Goal: Task Accomplishment & Management: Use online tool/utility

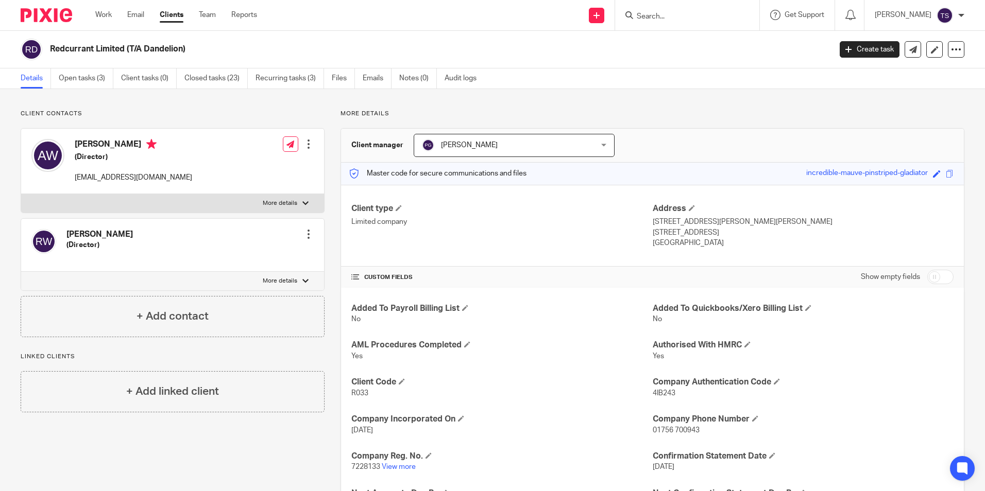
click at [146, 15] on ul "Work Email Clients Team Reports" at bounding box center [183, 15] width 177 height 10
click at [141, 15] on link "Email" at bounding box center [135, 15] width 17 height 10
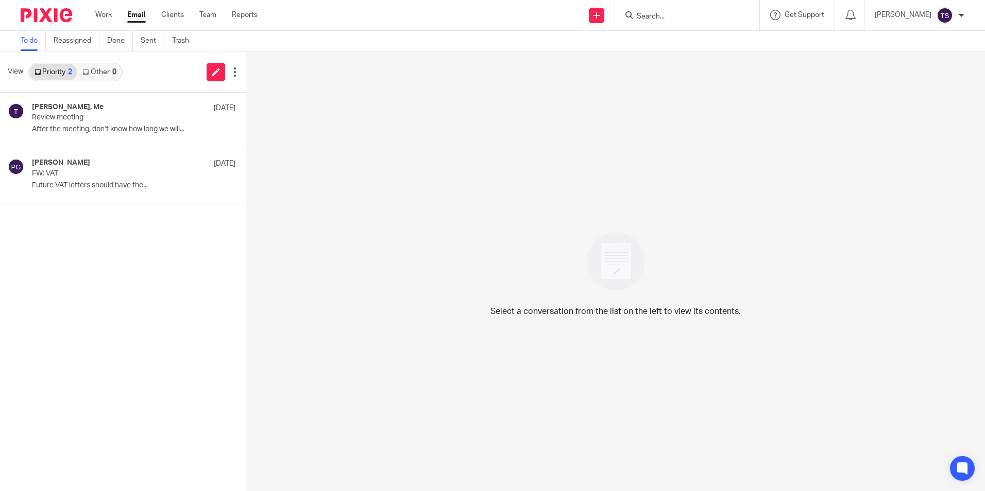
click at [692, 12] on input "Search" at bounding box center [682, 16] width 93 height 9
type input "ditchu"
click at [715, 59] on link at bounding box center [698, 55] width 128 height 15
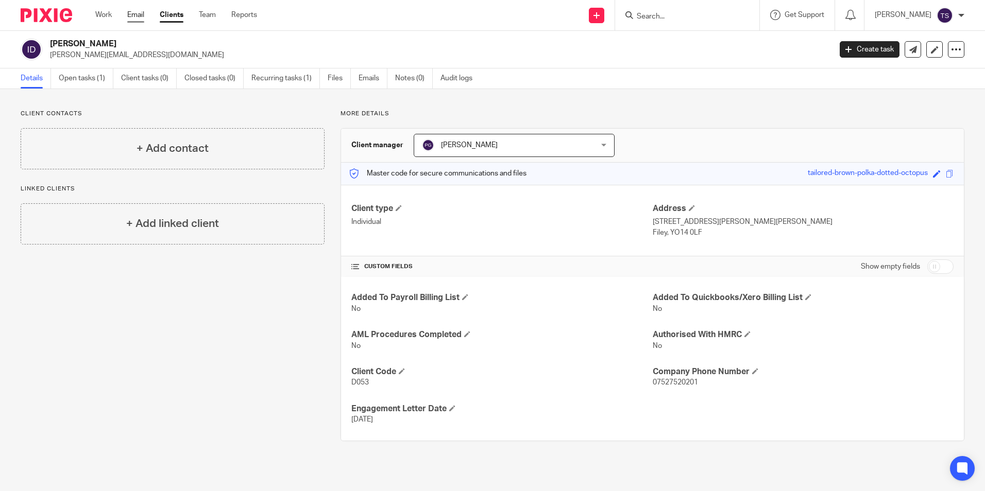
click at [135, 12] on link "Email" at bounding box center [135, 15] width 17 height 10
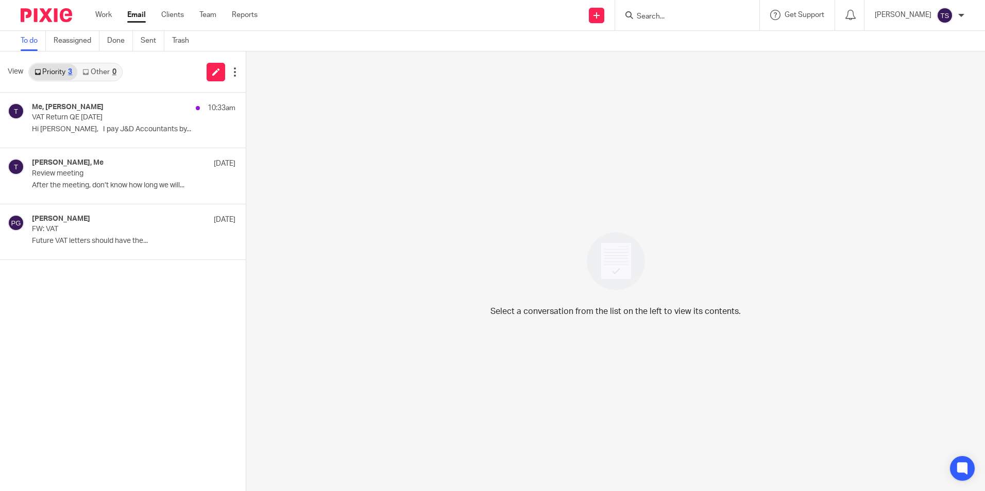
click at [93, 112] on div "Me, Sean Boynton 10:33am" at bounding box center [133, 108] width 203 height 10
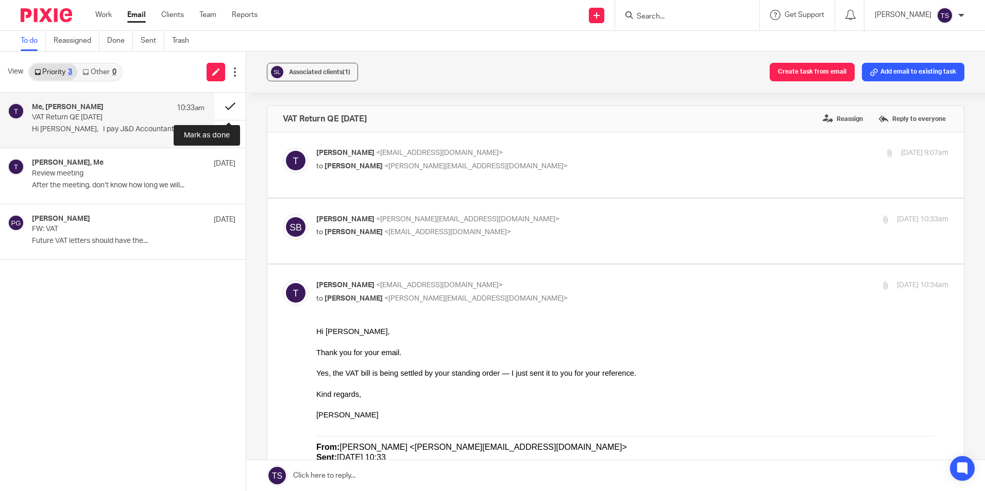
click at [234, 104] on button at bounding box center [230, 106] width 31 height 27
